Goal: Task Accomplishment & Management: Manage account settings

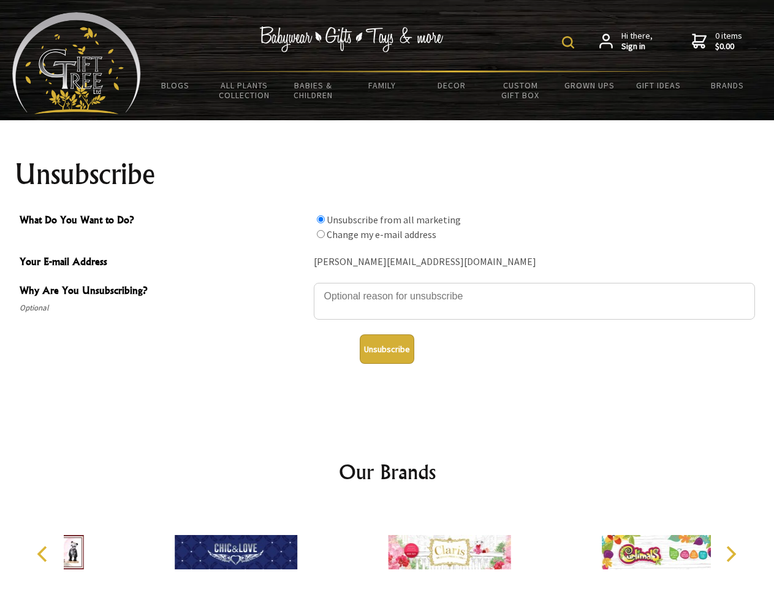
click at [570, 42] on img at bounding box center [568, 42] width 12 height 12
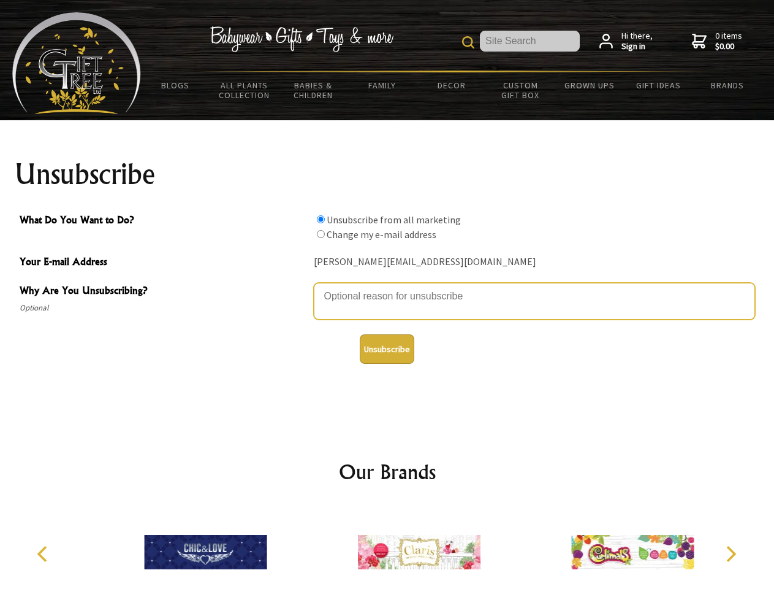
click at [388, 287] on textarea "Why Are You Unsubscribing?" at bounding box center [534, 301] width 441 height 37
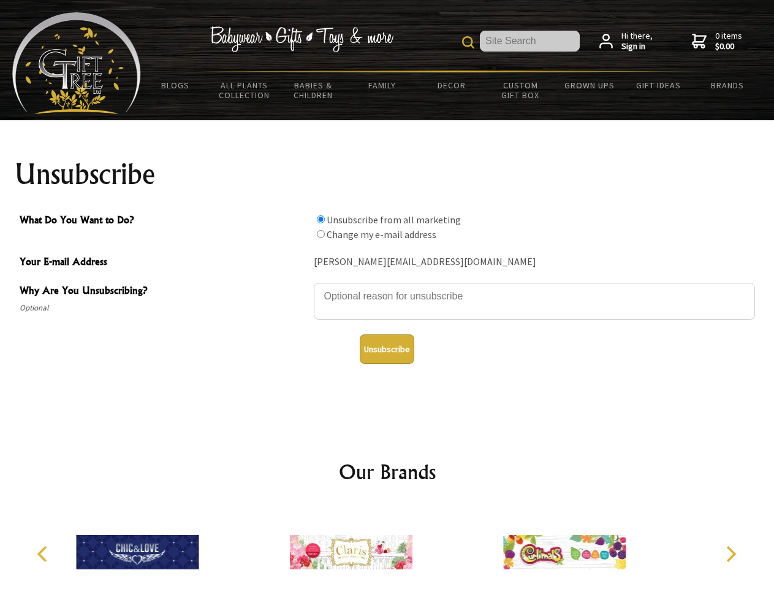
click at [321, 219] on input "What Do You Want to Do?" at bounding box center [321, 219] width 8 height 8
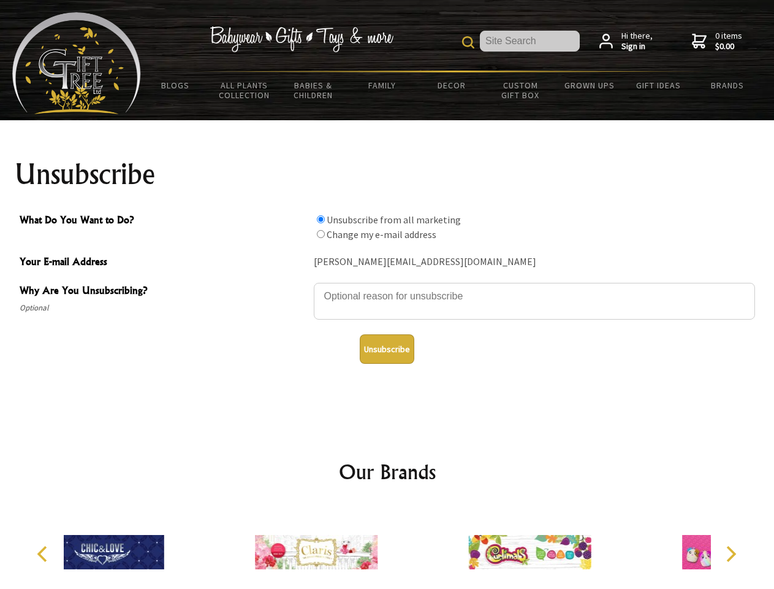
click at [321, 234] on input "What Do You Want to Do?" at bounding box center [321, 234] width 8 height 8
radio input "true"
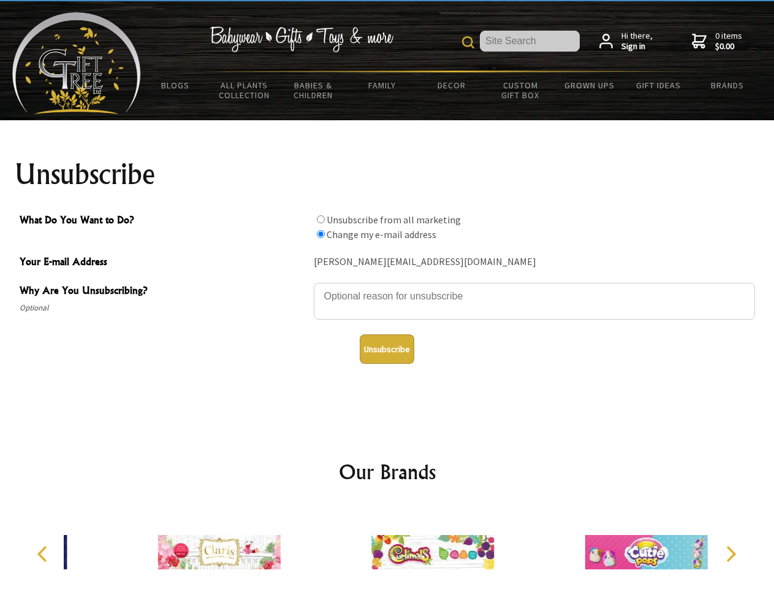
click at [387, 349] on button "Unsubscribe" at bounding box center [387, 348] width 55 height 29
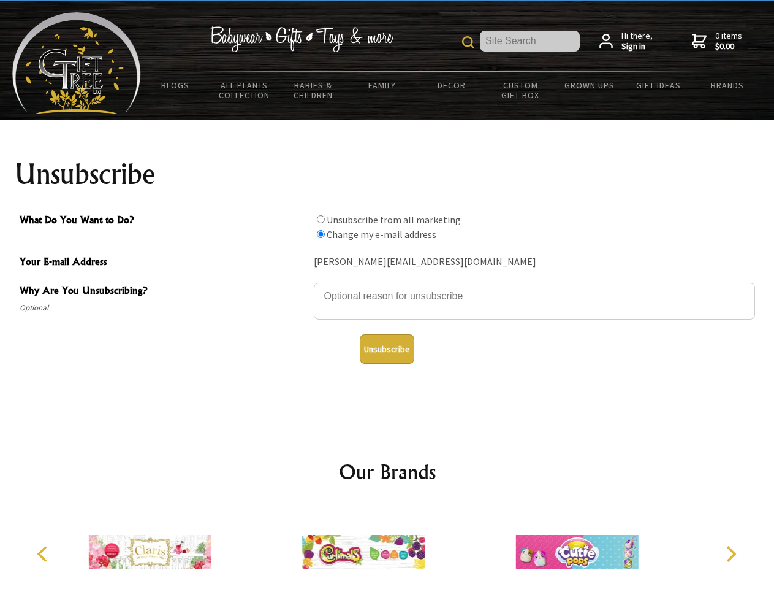
click at [388, 547] on img at bounding box center [363, 552] width 123 height 92
click at [44, 554] on icon "Previous" at bounding box center [44, 554] width 16 height 16
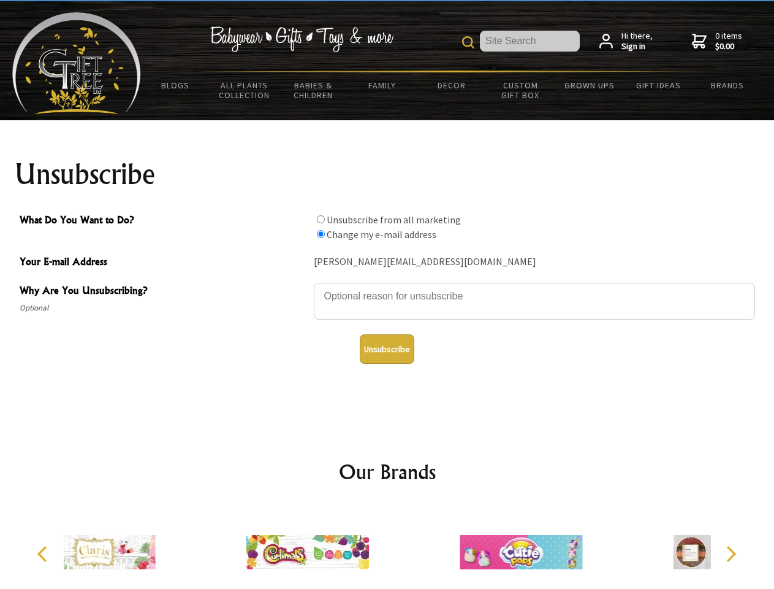
click at [731, 554] on icon "Next" at bounding box center [730, 554] width 16 height 16
